Goal: Task Accomplishment & Management: Manage account settings

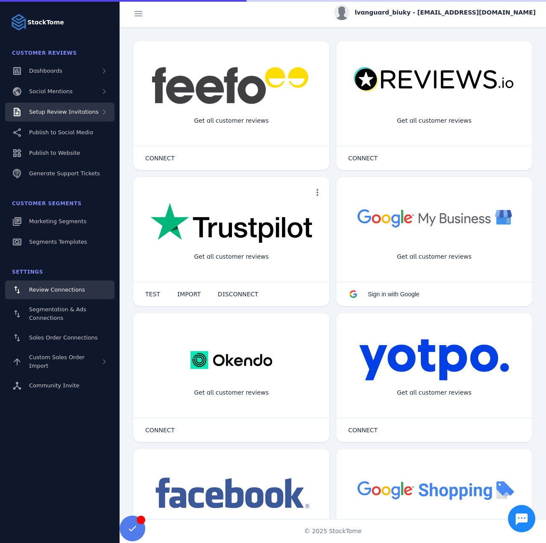
click at [66, 111] on span "Setup Review Invitations" at bounding box center [64, 112] width 70 height 6
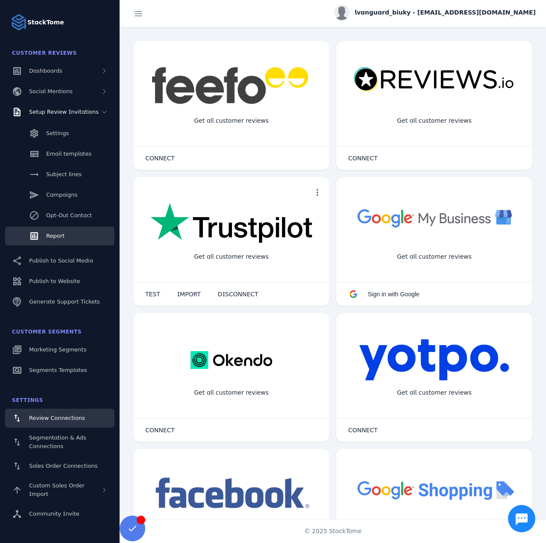
click at [65, 227] on link "Report" at bounding box center [59, 235] width 109 height 19
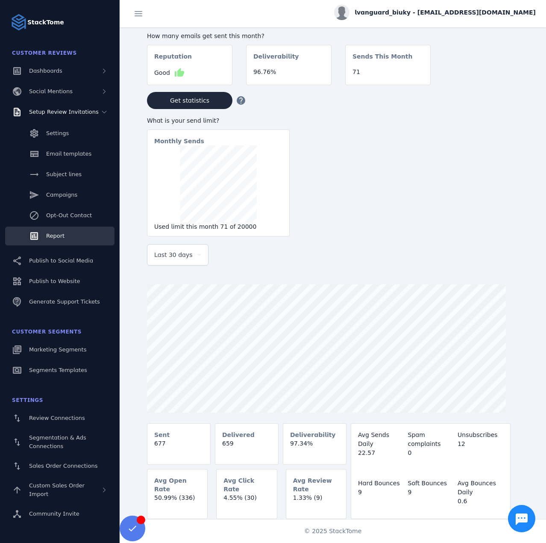
click at [186, 259] on span "Last 30 days" at bounding box center [173, 255] width 38 height 10
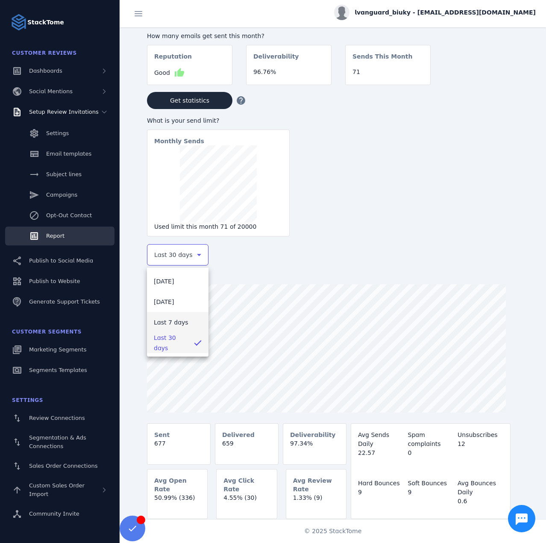
click at [163, 322] on span "Last 7 days" at bounding box center [171, 322] width 35 height 10
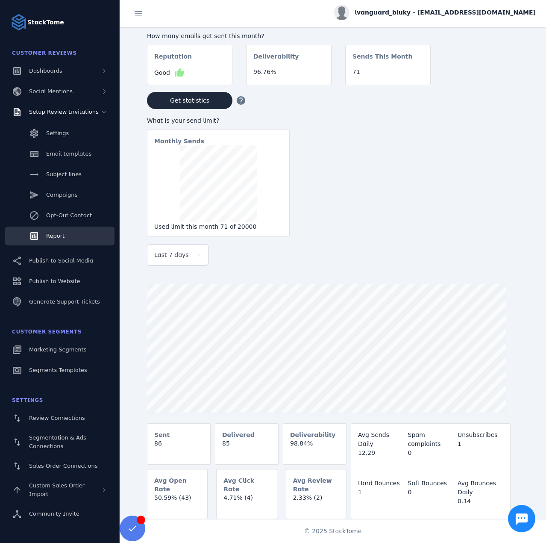
click at [432, 13] on span "lvanguard_biuky - [EMAIL_ADDRESS][DOMAIN_NAME]" at bounding box center [445, 12] width 181 height 9
click at [491, 82] on button "Sign out" at bounding box center [505, 82] width 62 height 21
